Goal: Information Seeking & Learning: Learn about a topic

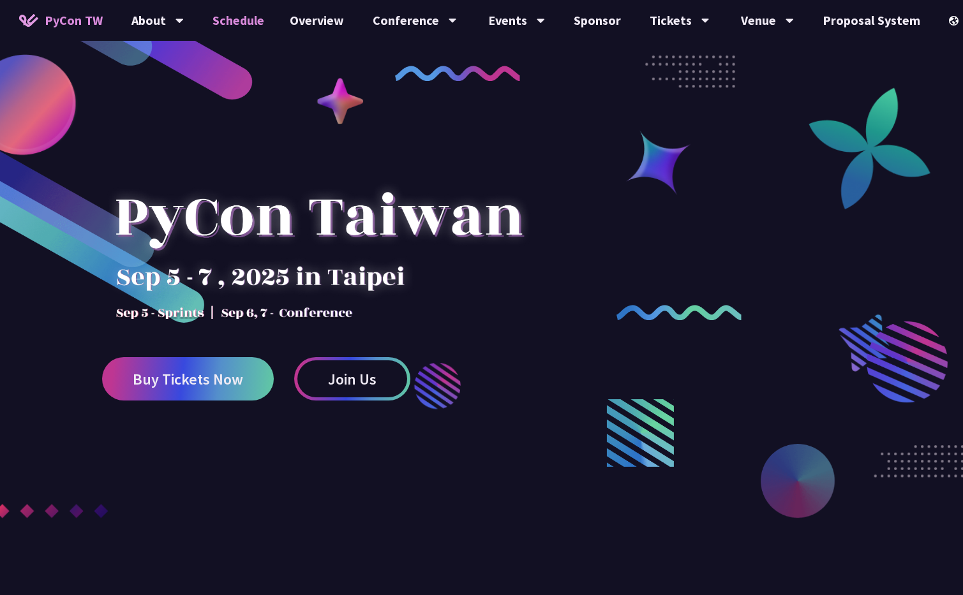
click at [241, 27] on link "Schedule" at bounding box center [238, 20] width 77 height 41
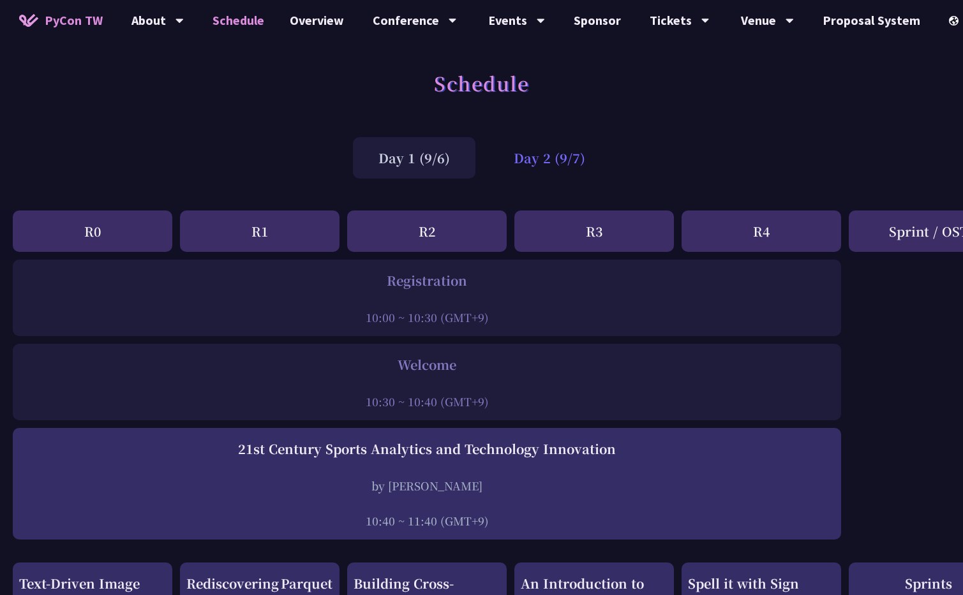
click at [559, 149] on div "Day 2 (9/7)" at bounding box center [549, 157] width 122 height 41
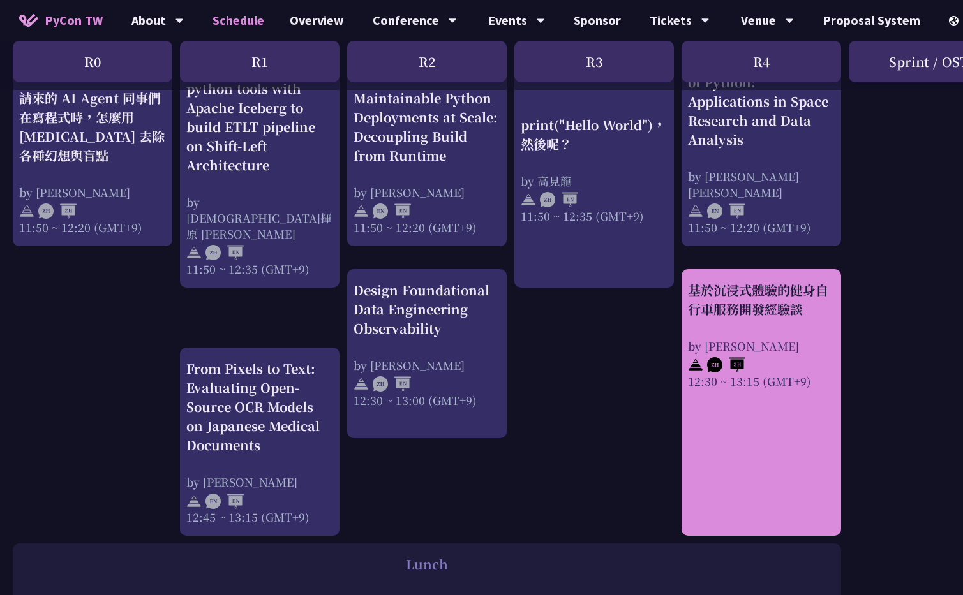
scroll to position [527, 0]
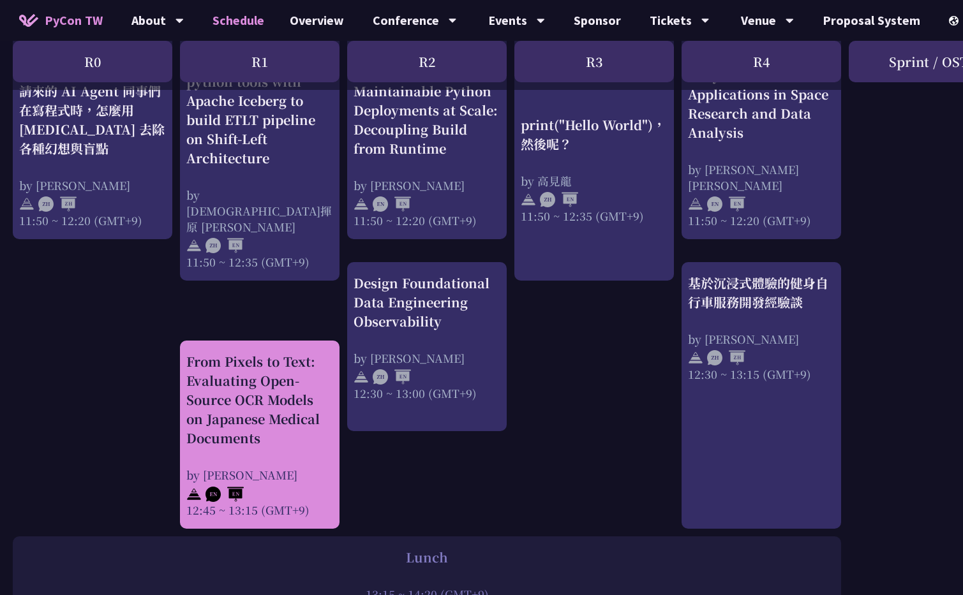
click at [233, 367] on div "From Pixels to Text: Evaluating Open-Source OCR Models on Japanese Medical Docu…" at bounding box center [259, 400] width 147 height 96
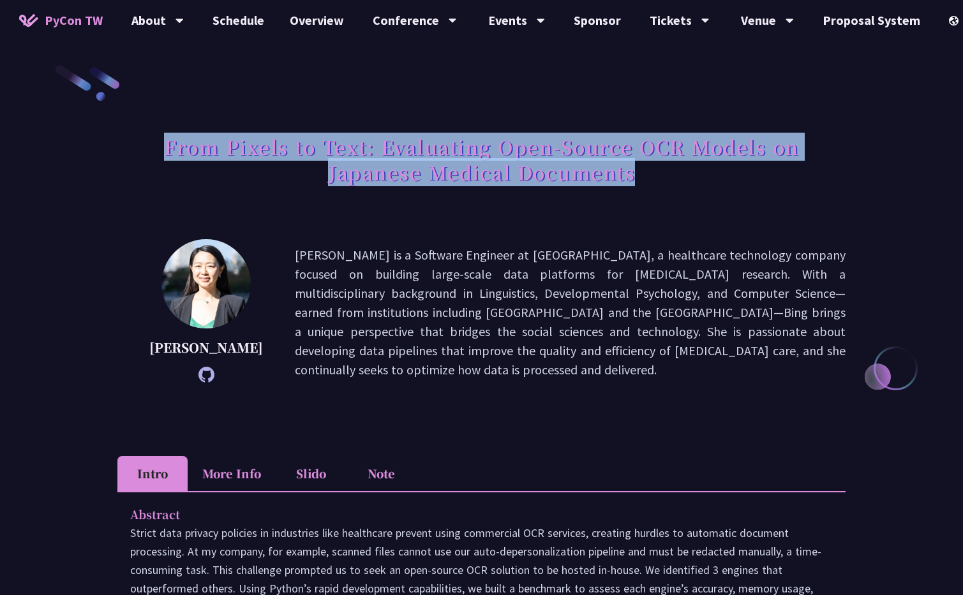
drag, startPoint x: 164, startPoint y: 146, endPoint x: 631, endPoint y: 182, distance: 468.3
click at [631, 182] on h1 "From Pixels to Text: Evaluating Open-Source OCR Models on Japanese Medical Docu…" at bounding box center [481, 160] width 728 height 64
copy h1 "From Pixels to Text: Evaluating Open-Source OCR Models on Japanese Medical Docu…"
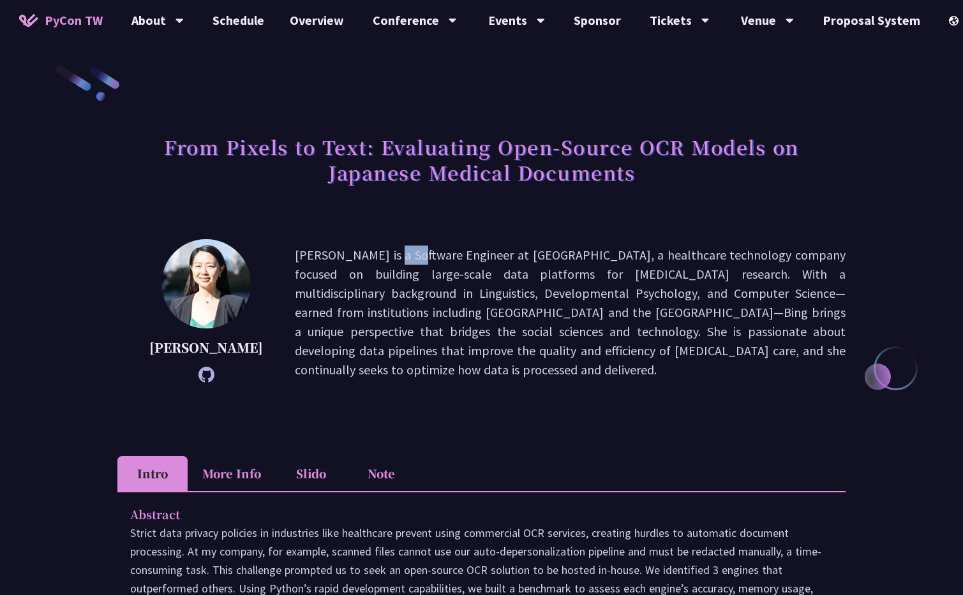
click at [646, 174] on h1 "From Pixels to Text: Evaluating Open-Source OCR Models on Japanese Medical Docu…" at bounding box center [481, 160] width 728 height 64
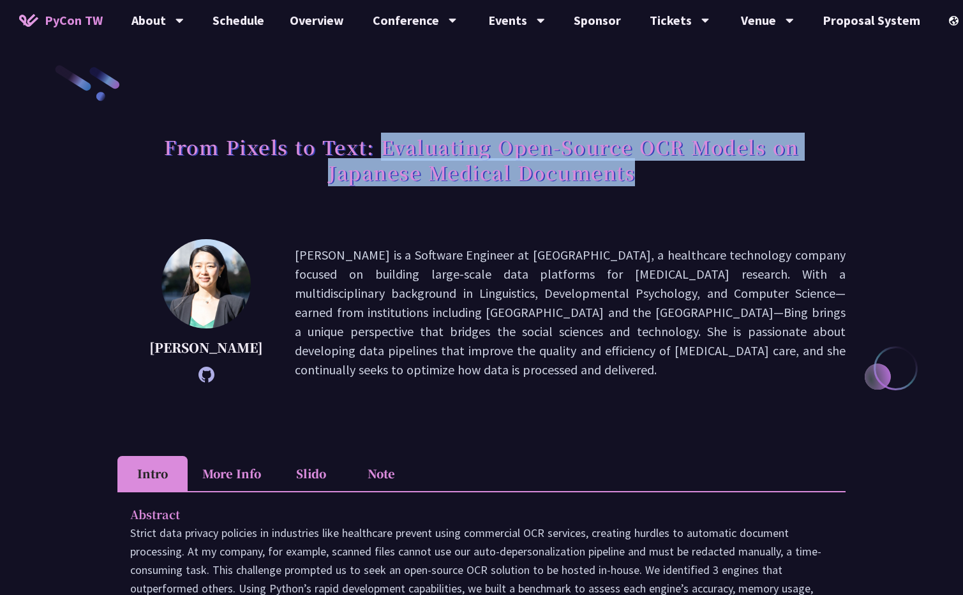
drag, startPoint x: 638, startPoint y: 174, endPoint x: 385, endPoint y: 151, distance: 255.0
click at [385, 151] on h1 "From Pixels to Text: Evaluating Open-Source OCR Models on Japanese Medical Docu…" at bounding box center [481, 160] width 728 height 64
copy h1 "Evaluating Open-Source OCR Models on Japanese Medical Documents"
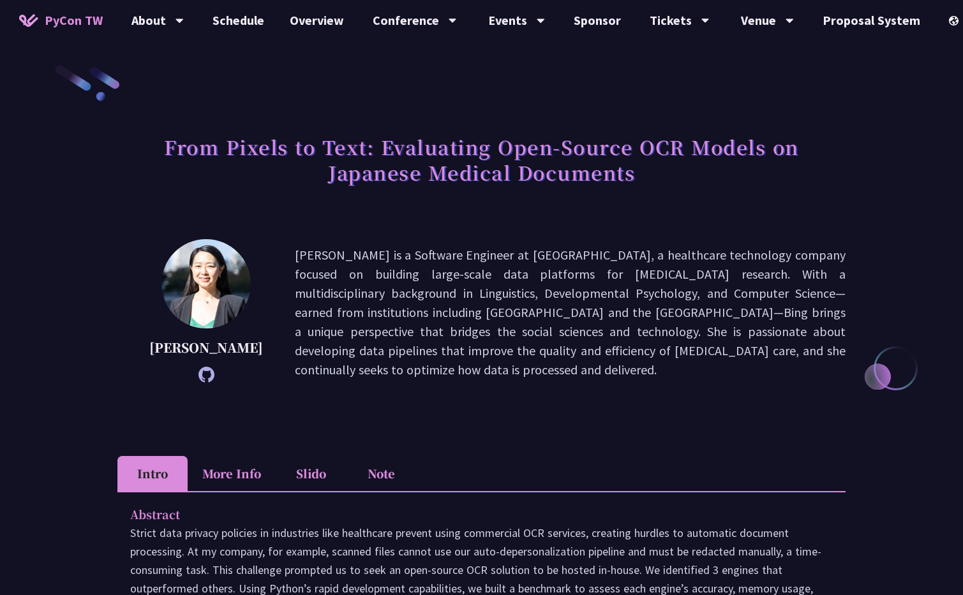
click at [658, 302] on p "[PERSON_NAME] is a Software Engineer at [GEOGRAPHIC_DATA], a healthcare technol…" at bounding box center [570, 313] width 550 height 134
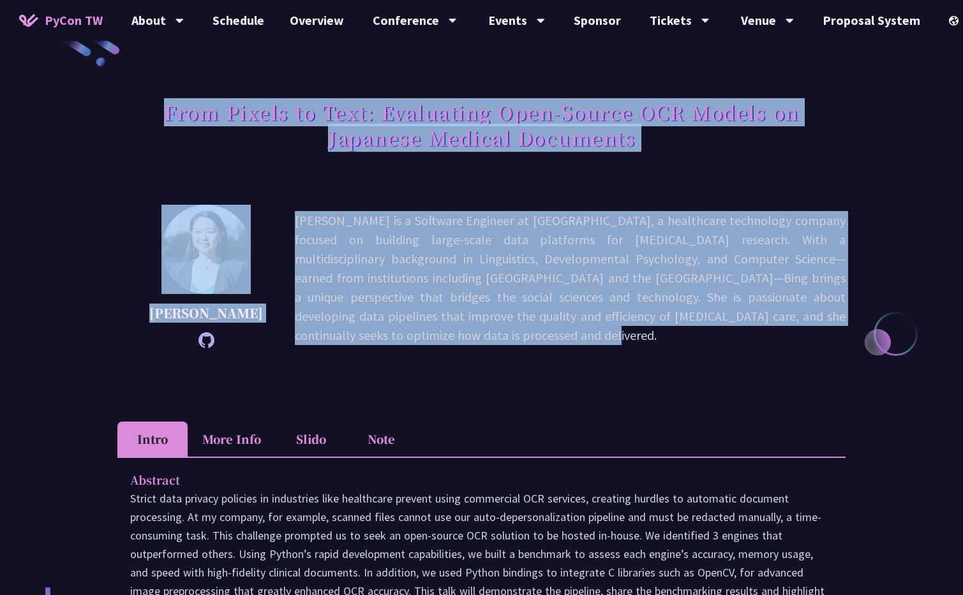
drag, startPoint x: 165, startPoint y: 109, endPoint x: 779, endPoint y: 328, distance: 652.3
copy div "From Pixels to Text: Evaluating Open-Source OCR Models on Japanese Medical Docu…"
click at [734, 313] on p "[PERSON_NAME] is a Software Engineer at [GEOGRAPHIC_DATA], a healthcare technol…" at bounding box center [570, 278] width 550 height 134
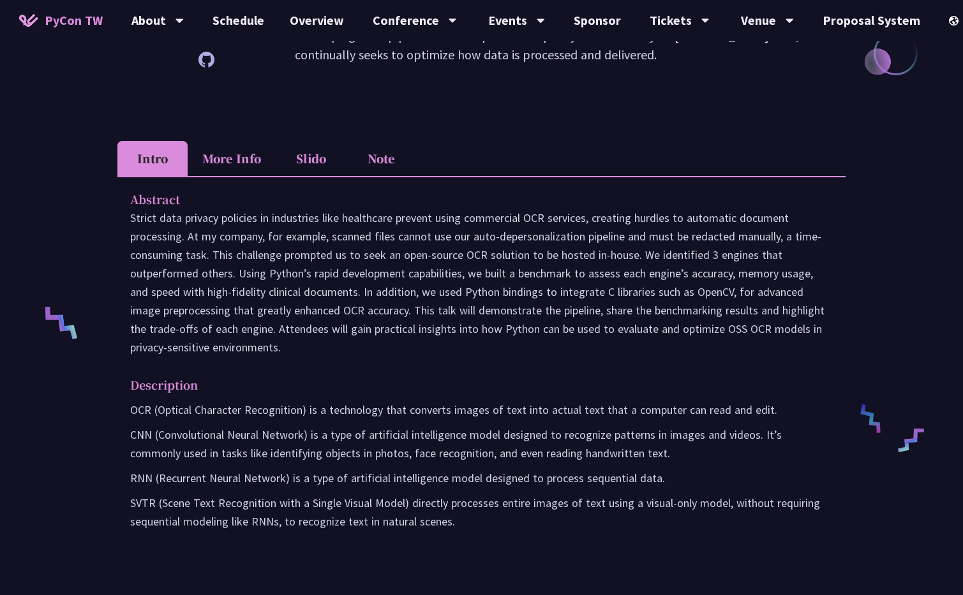
scroll to position [314, 0]
drag, startPoint x: 131, startPoint y: 217, endPoint x: 347, endPoint y: 337, distance: 247.3
click at [347, 337] on p at bounding box center [481, 283] width 702 height 148
copy p "Strict data privacy policies in industries like healthcare prevent using commer…"
